Goal: Find specific page/section: Find specific page/section

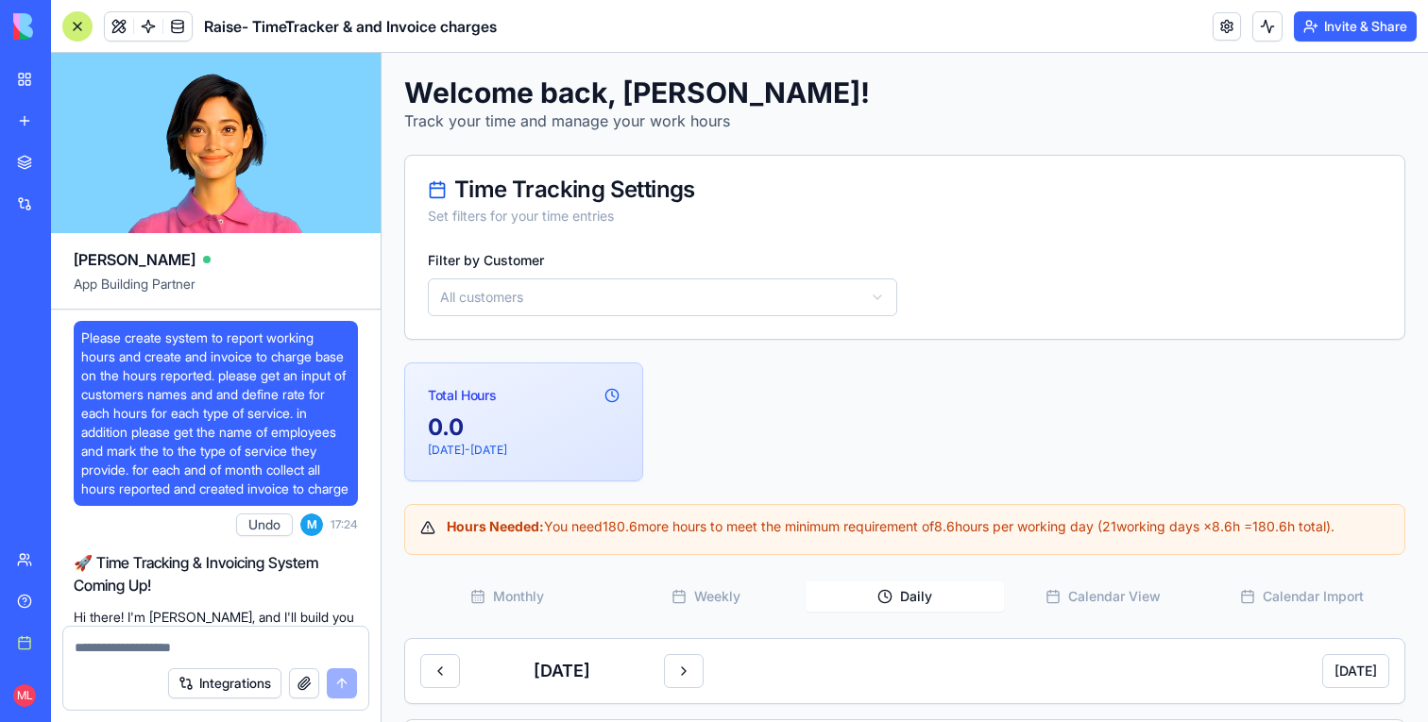
scroll to position [41278, 0]
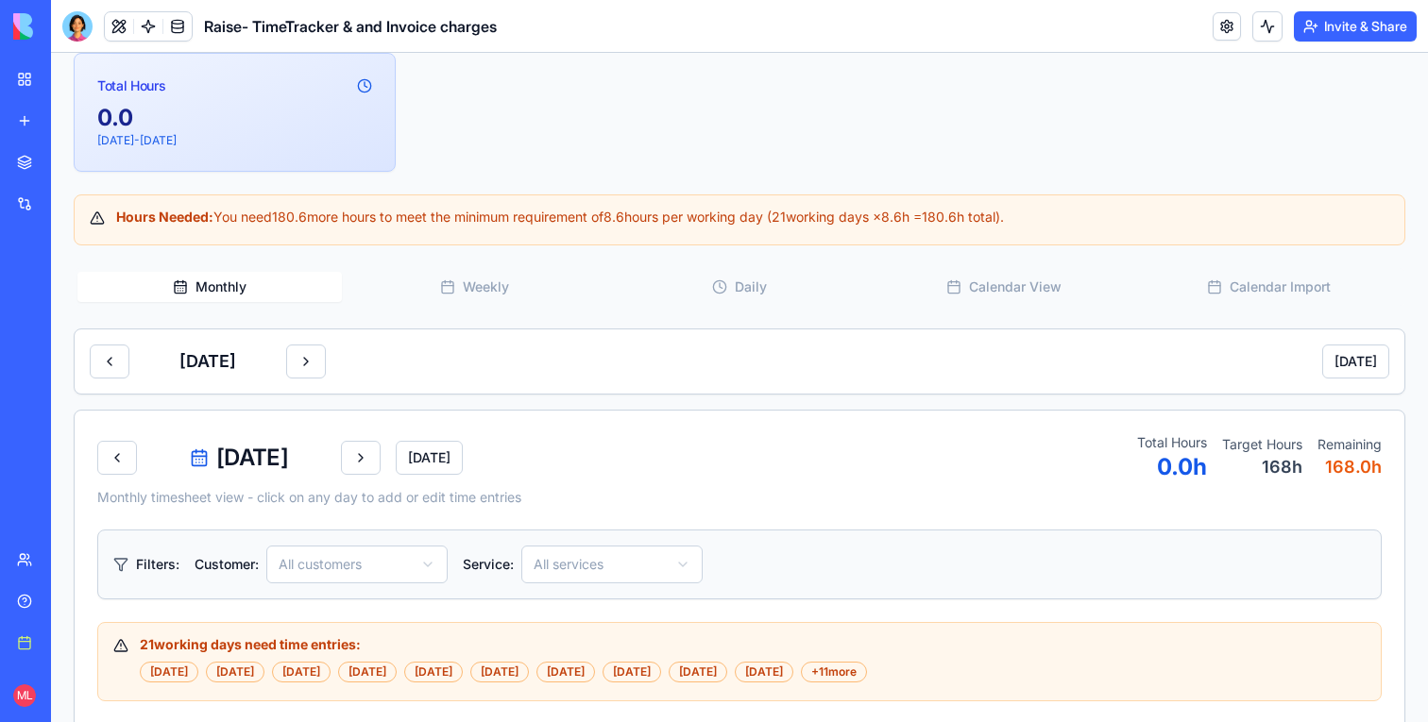
scroll to position [331, 0]
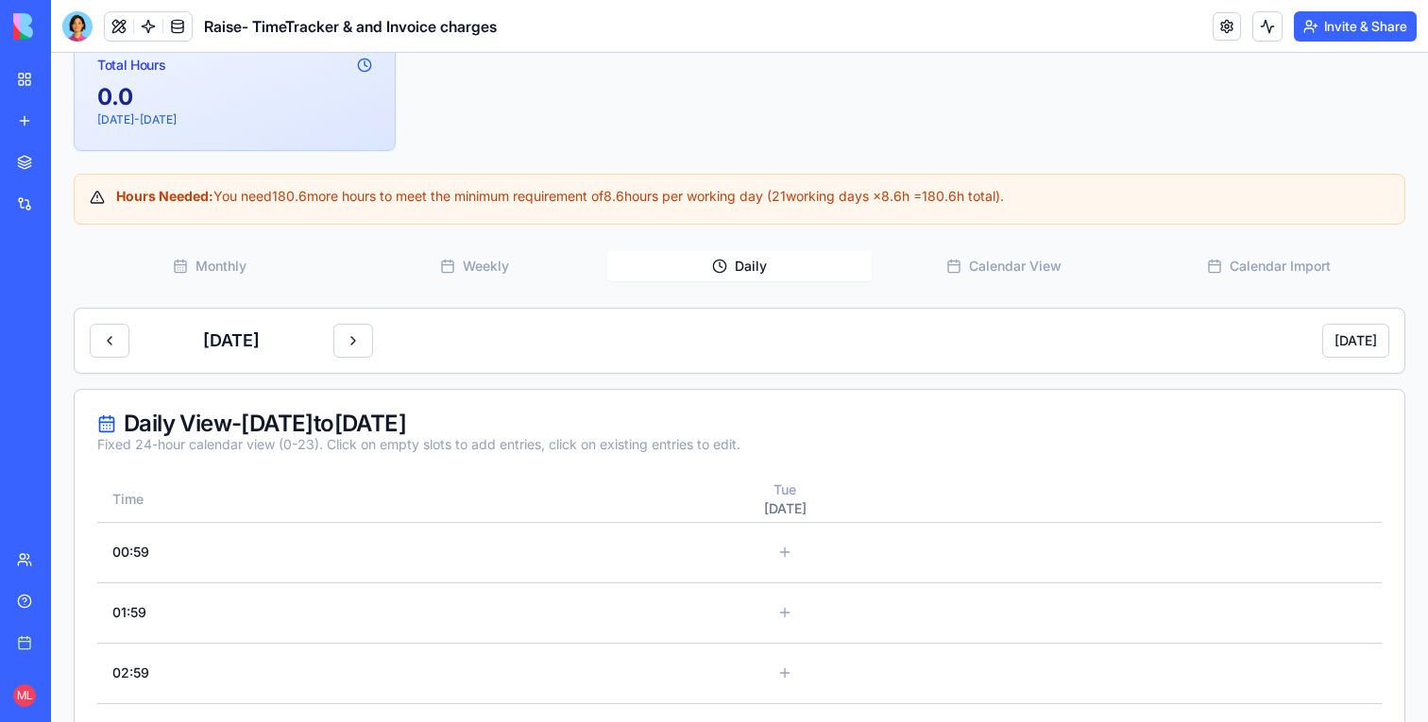
click at [710, 263] on button "Daily" at bounding box center [739, 266] width 264 height 30
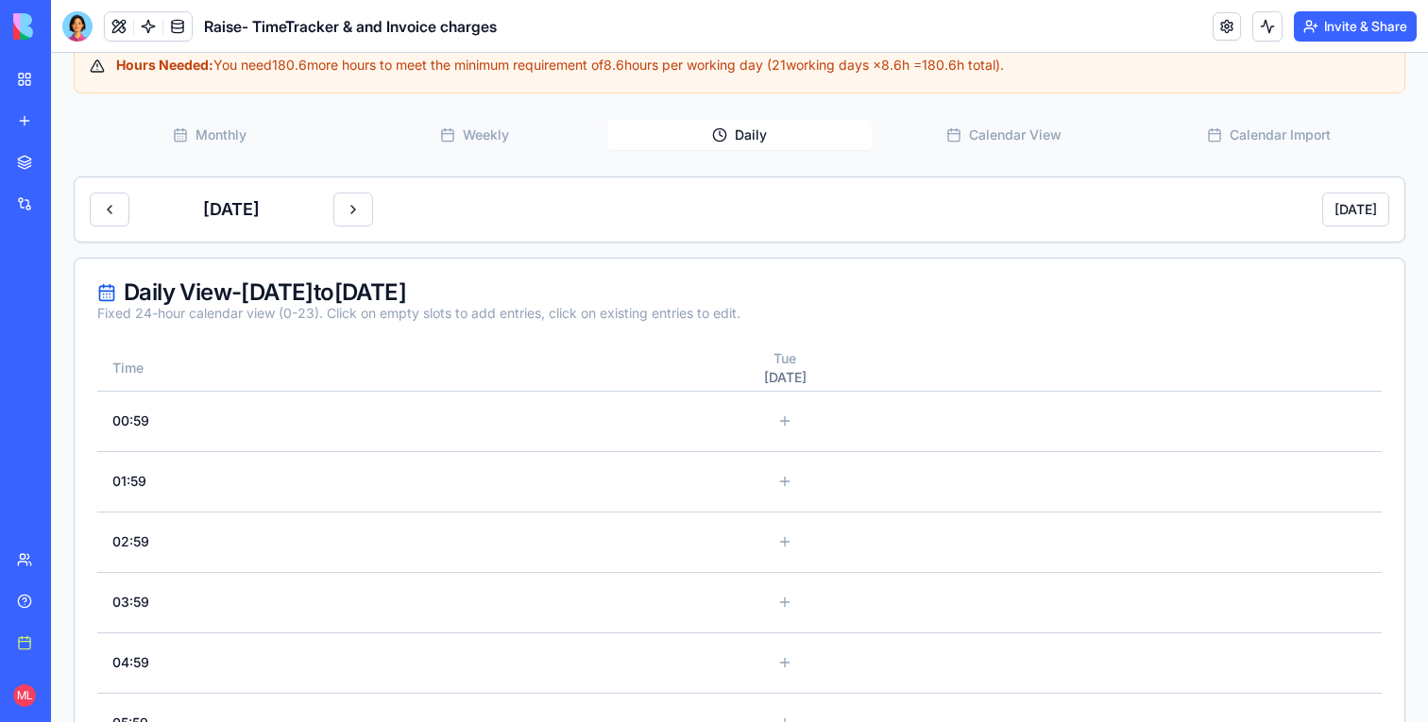
scroll to position [427, 0]
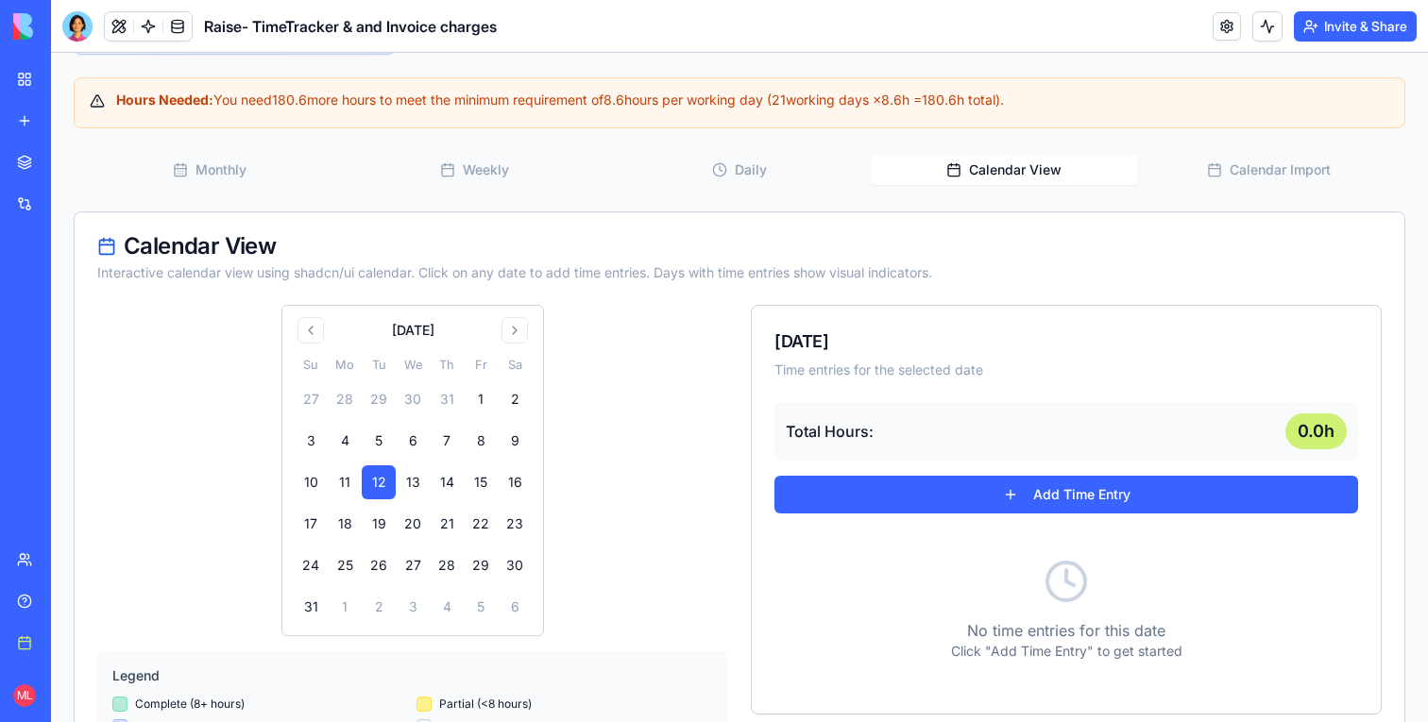
click at [955, 172] on icon "button" at bounding box center [953, 169] width 15 height 15
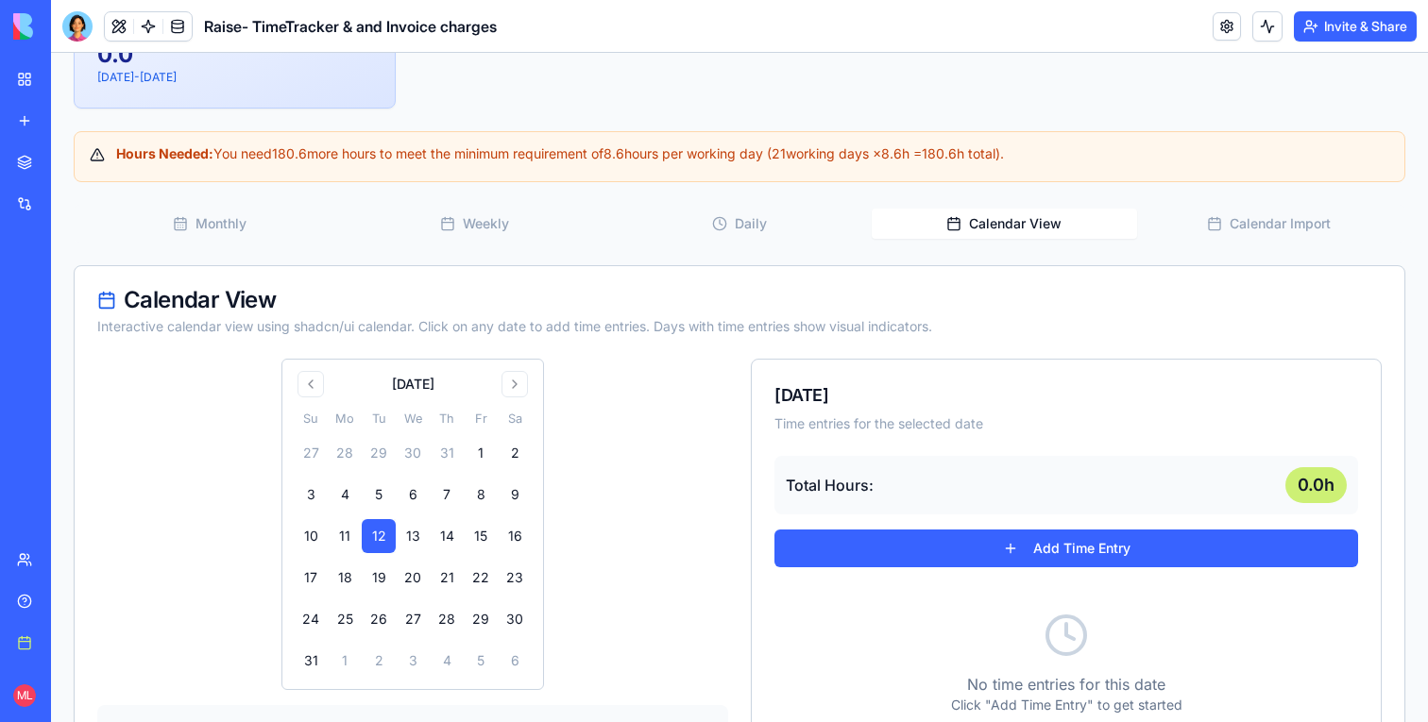
scroll to position [359, 0]
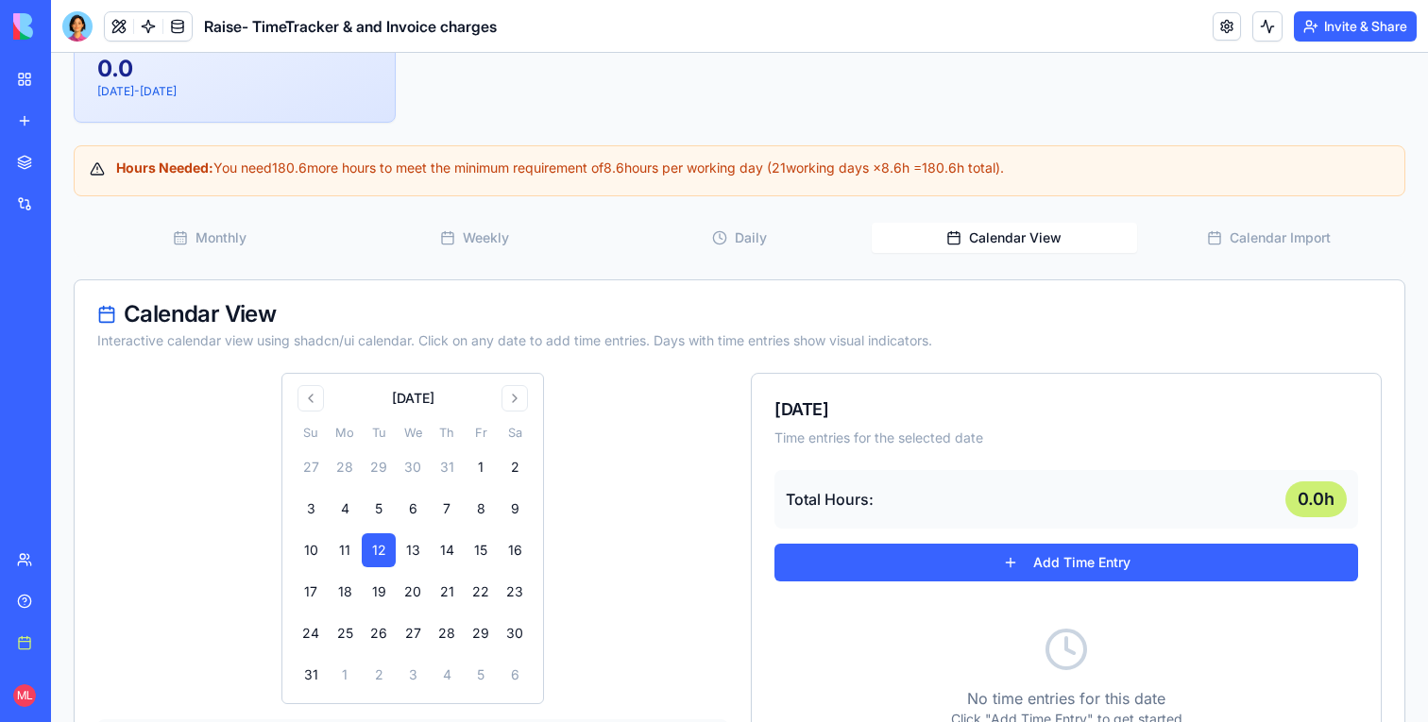
click at [534, 224] on button "Weekly" at bounding box center [474, 238] width 264 height 30
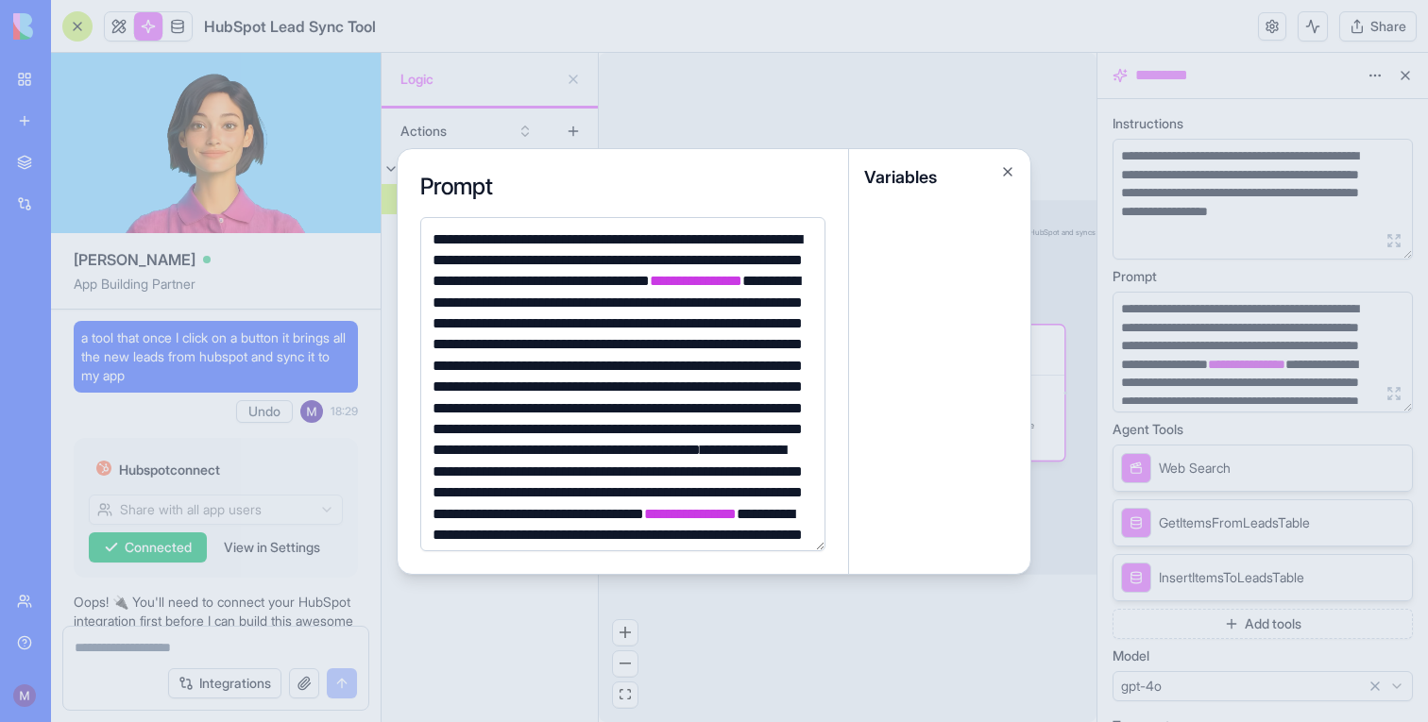
scroll to position [177, 0]
